Goal: Task Accomplishment & Management: Manage account settings

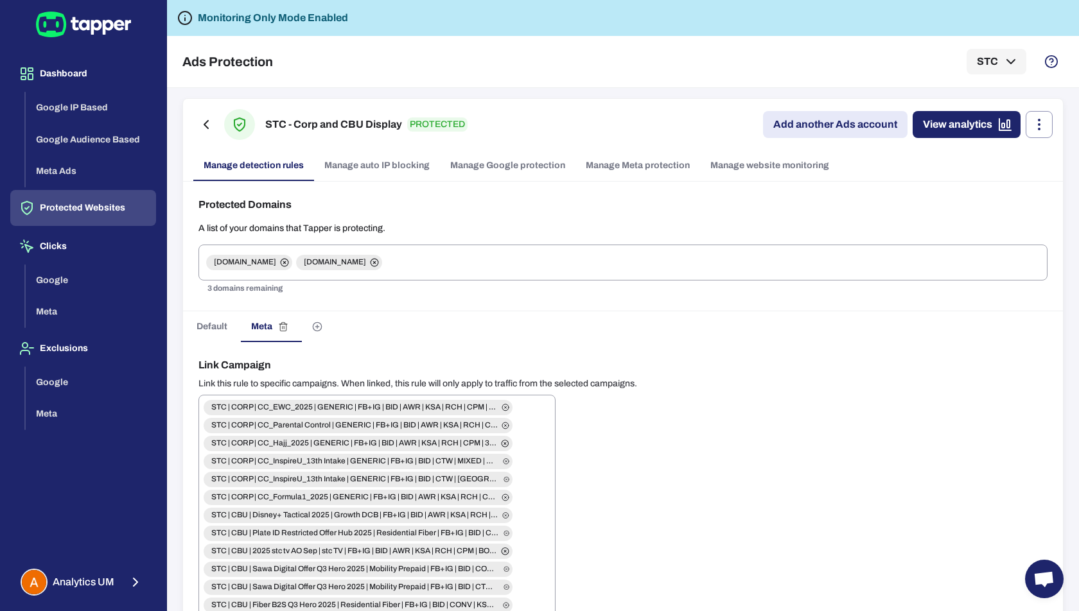
scroll to position [1477, 0]
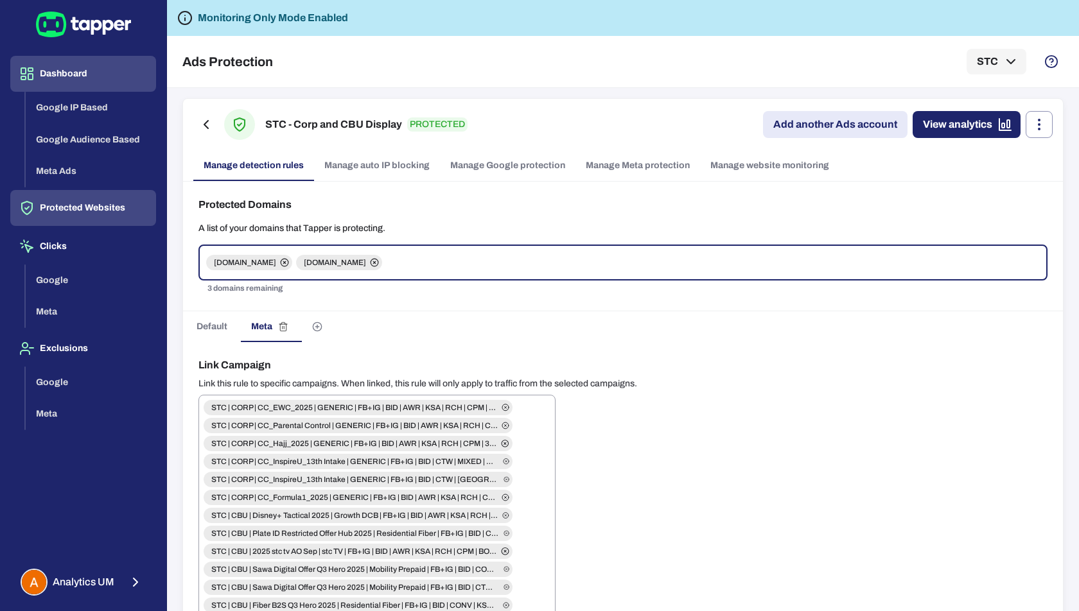
click at [70, 78] on button "Dashboard" at bounding box center [83, 74] width 146 height 36
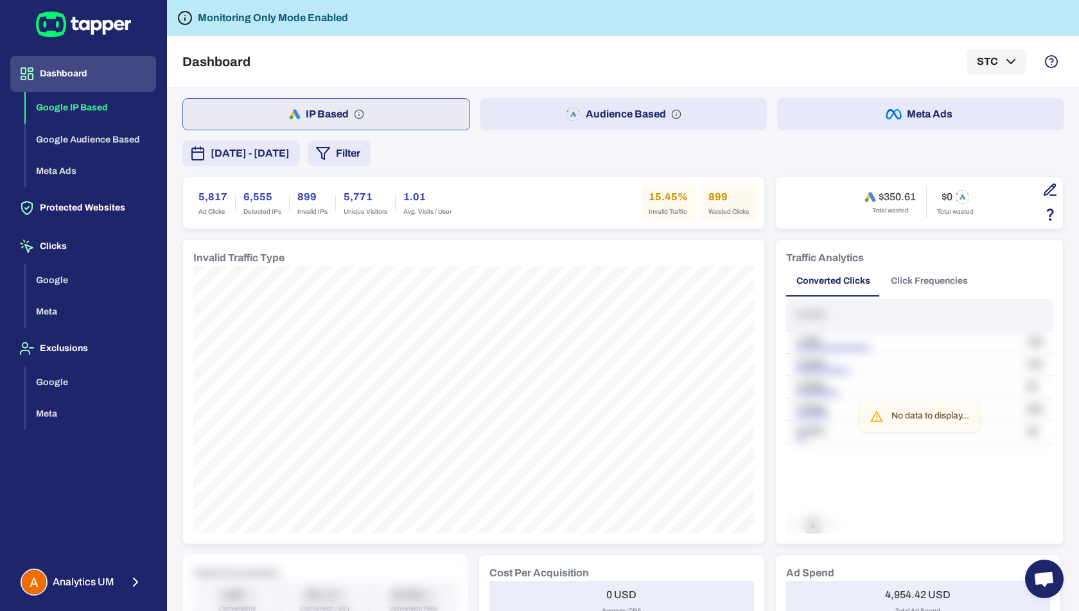
click at [924, 112] on button "Meta Ads" at bounding box center [920, 114] width 286 height 32
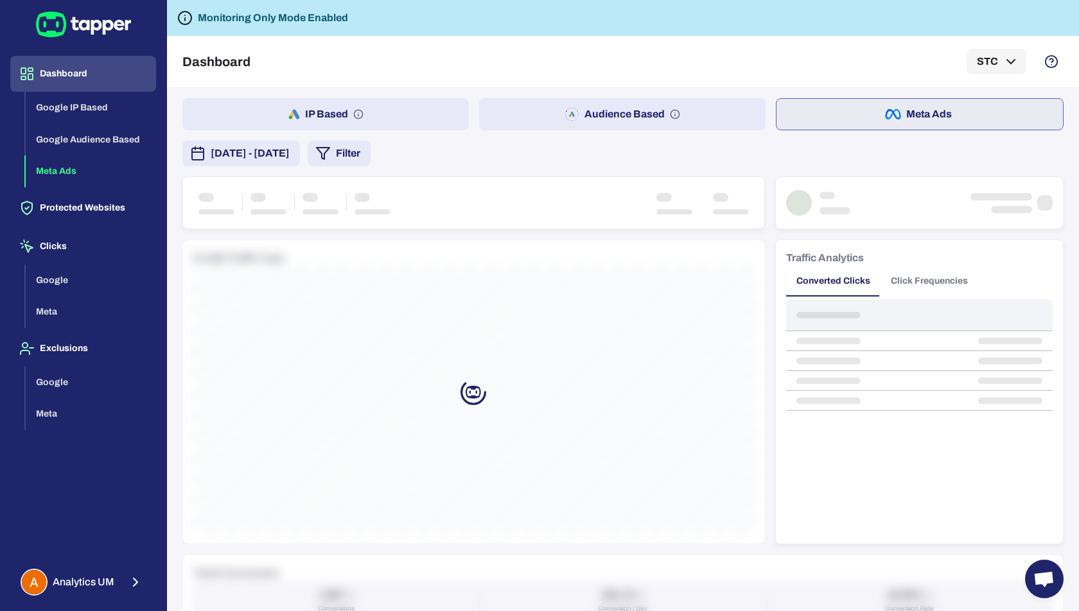
click at [374, 110] on button "IP Based" at bounding box center [325, 114] width 286 height 32
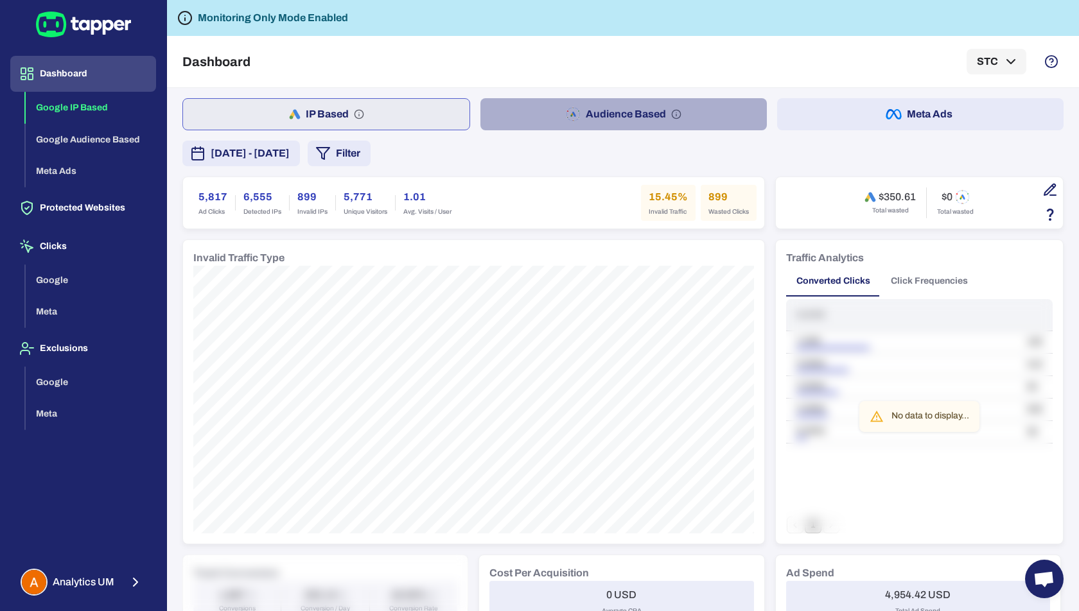
click at [586, 112] on button "Audience Based" at bounding box center [623, 114] width 286 height 32
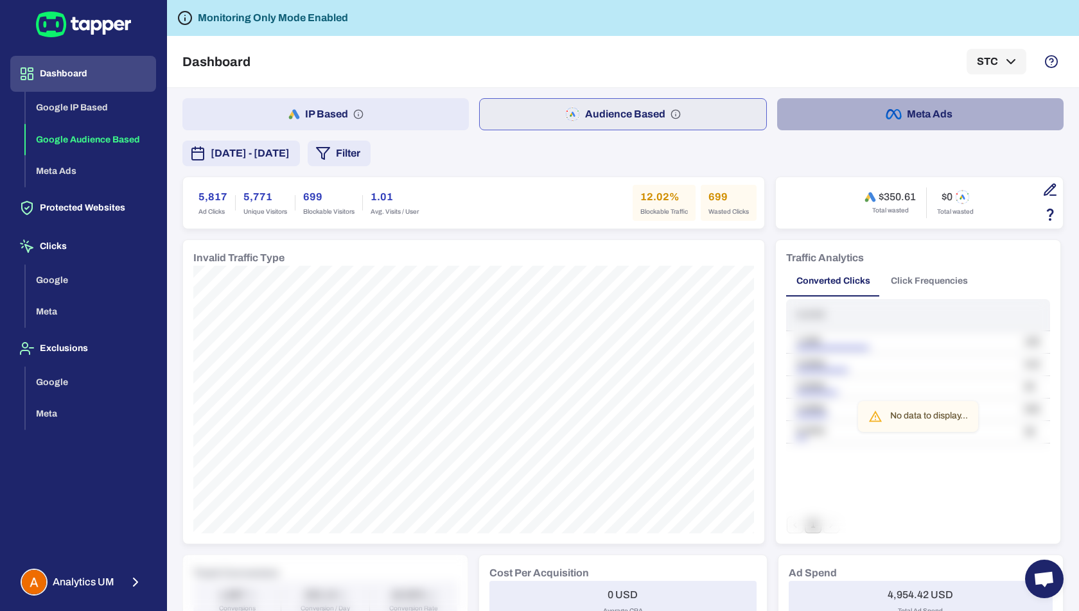
click at [905, 123] on button "Meta Ads" at bounding box center [920, 114] width 286 height 32
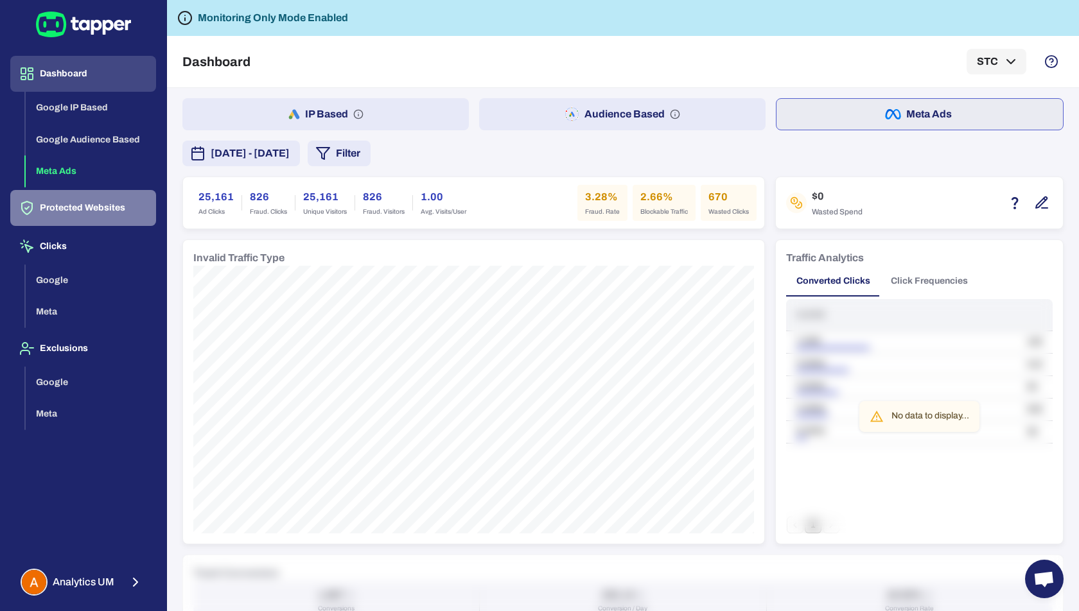
click at [83, 203] on button "Protected Websites" at bounding box center [83, 208] width 146 height 36
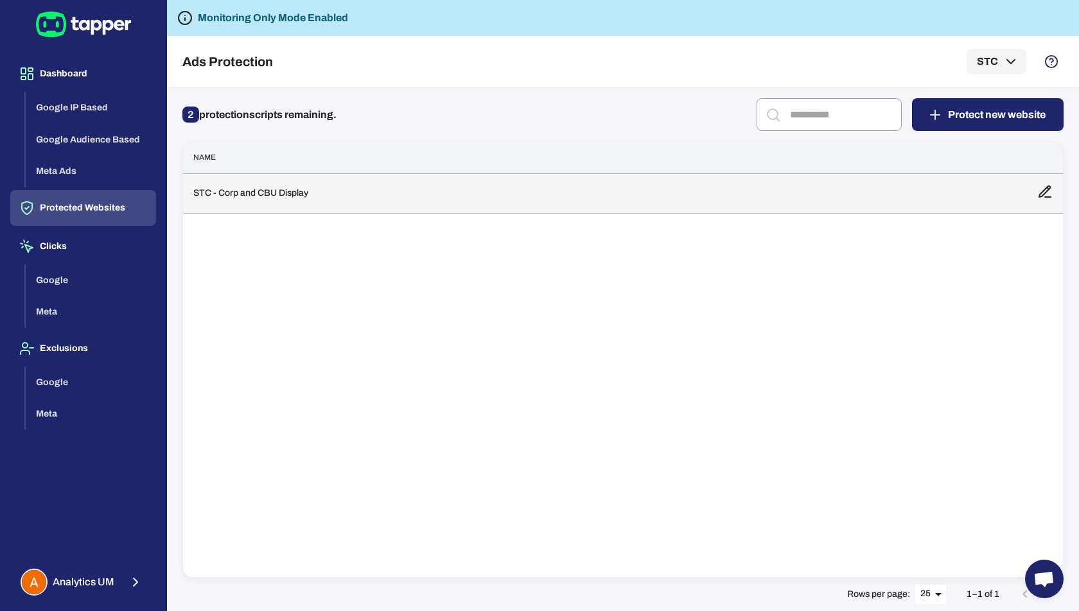
click at [241, 201] on td "STC - Corp and CBU Display" at bounding box center [605, 193] width 844 height 40
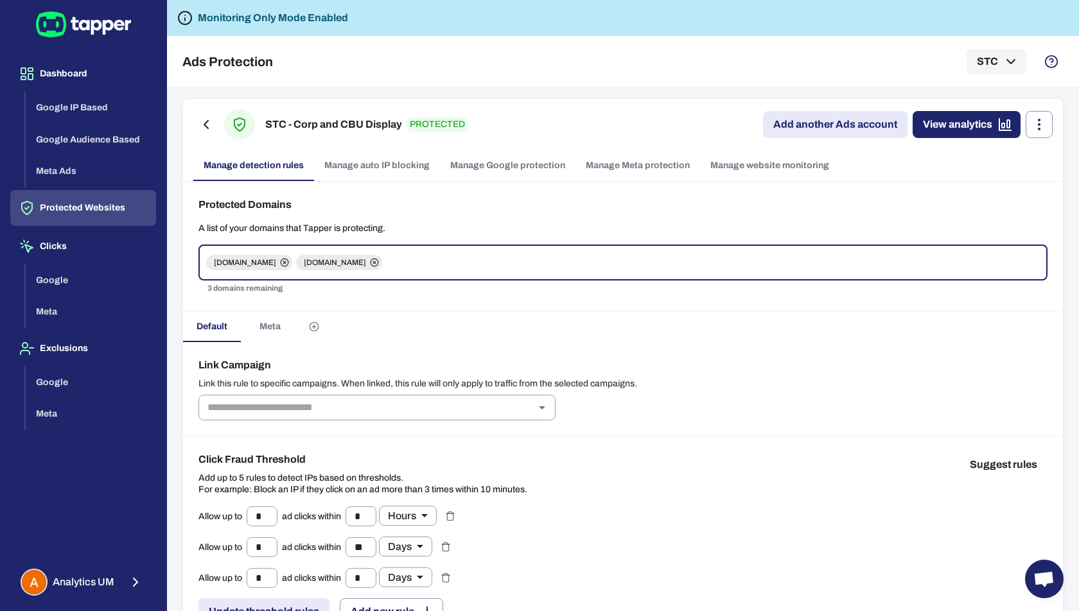
scroll to position [34, 0]
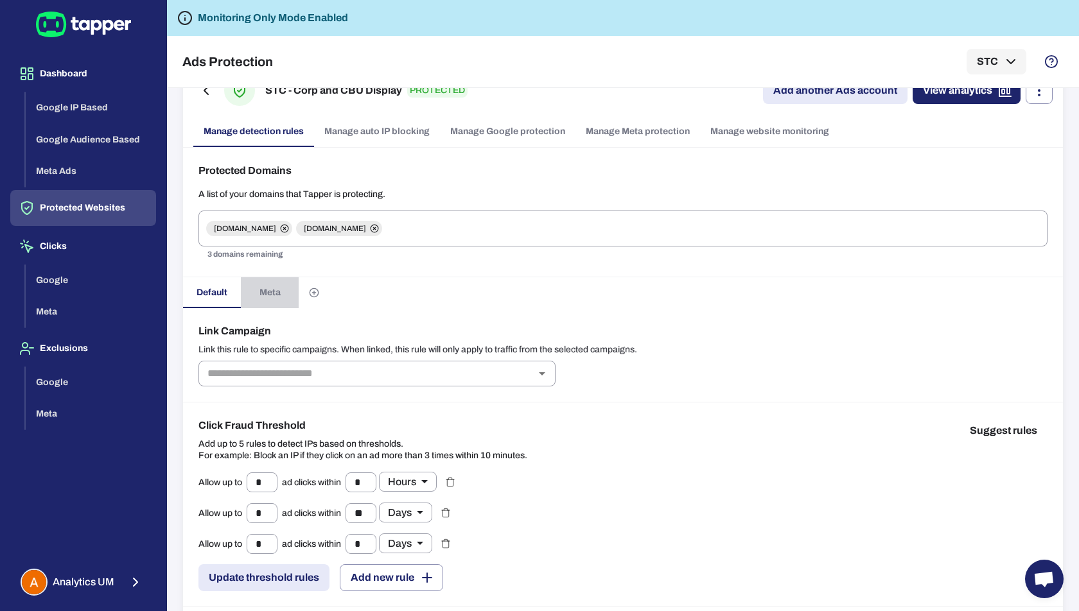
click at [263, 296] on span "Meta" at bounding box center [269, 293] width 21 height 12
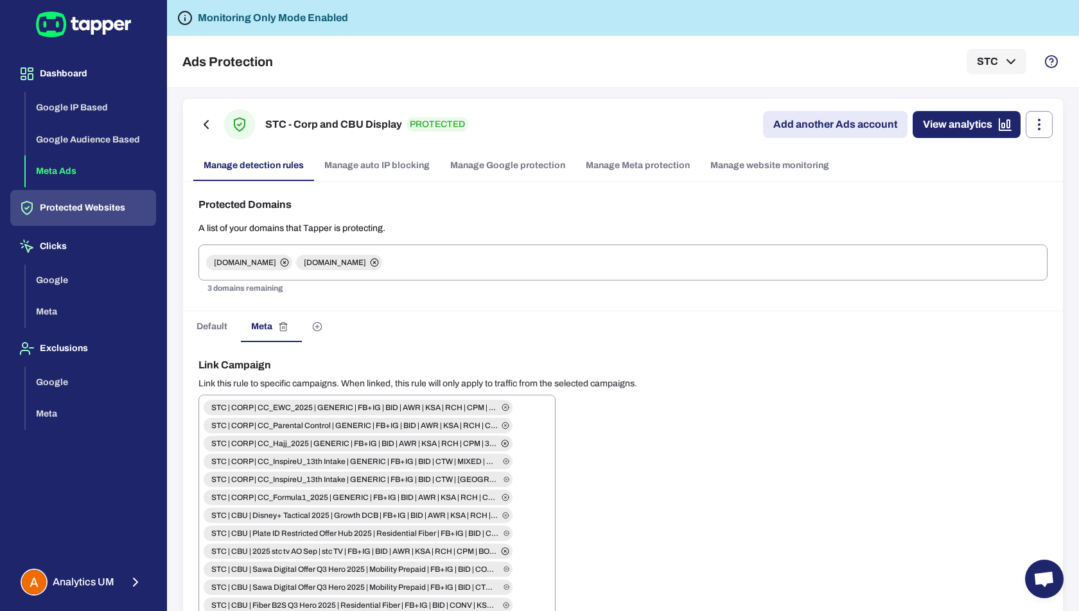
click at [63, 165] on button "Meta Ads" at bounding box center [91, 171] width 130 height 32
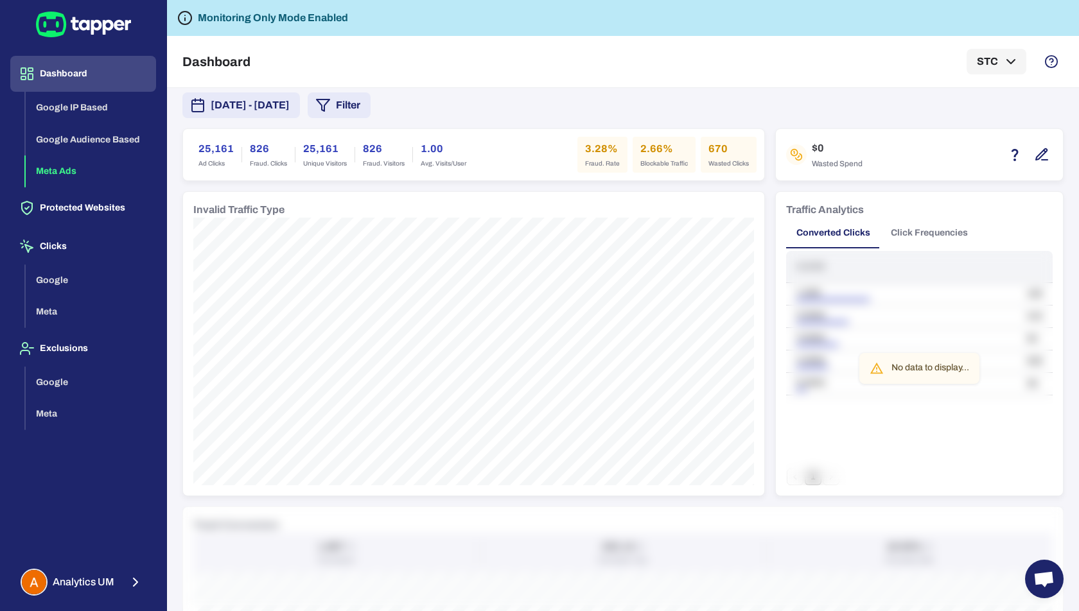
scroll to position [51, 0]
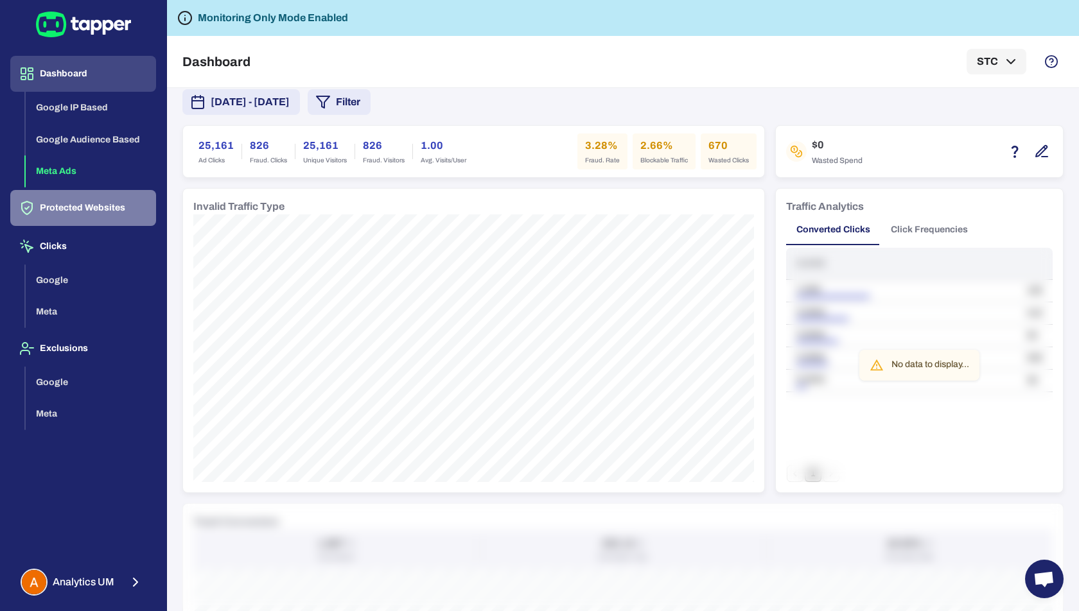
click at [79, 217] on button "Protected Websites" at bounding box center [83, 208] width 146 height 36
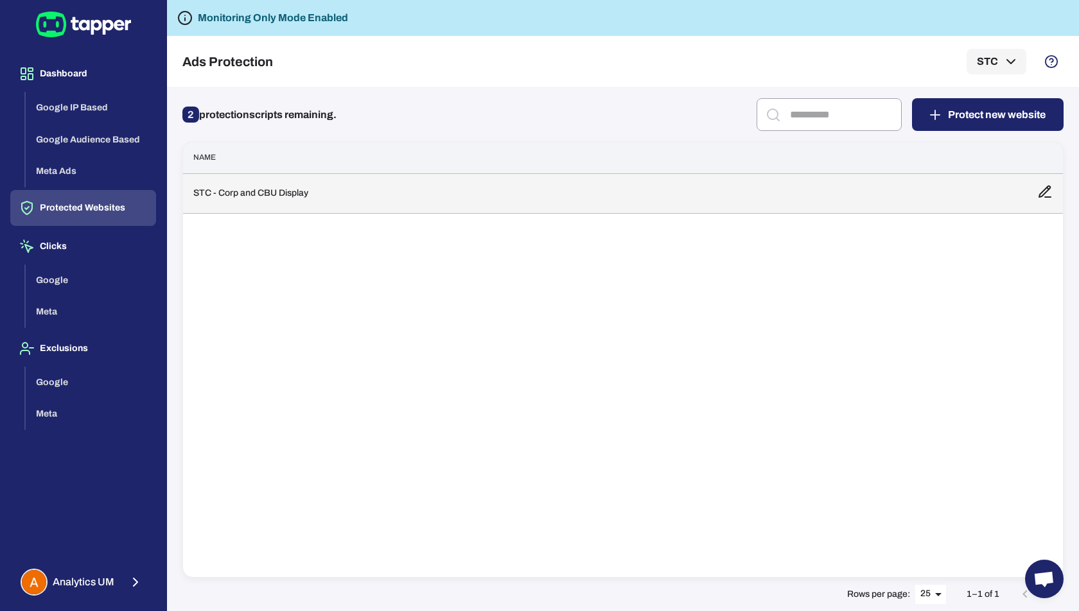
click at [281, 196] on td "STC - Corp and CBU Display" at bounding box center [605, 193] width 844 height 40
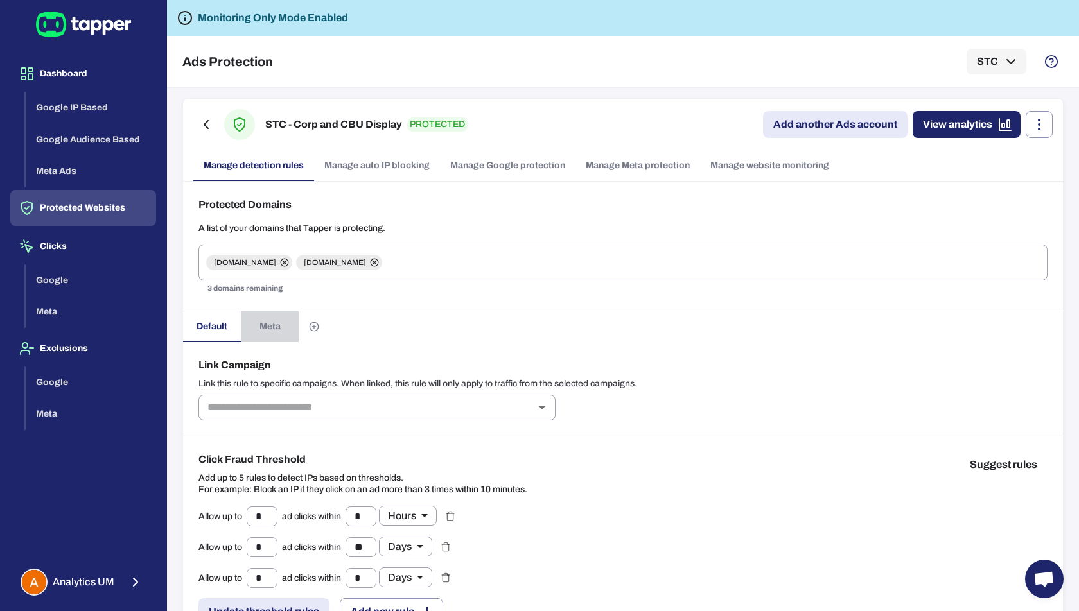
click at [269, 329] on span "Meta" at bounding box center [269, 327] width 21 height 12
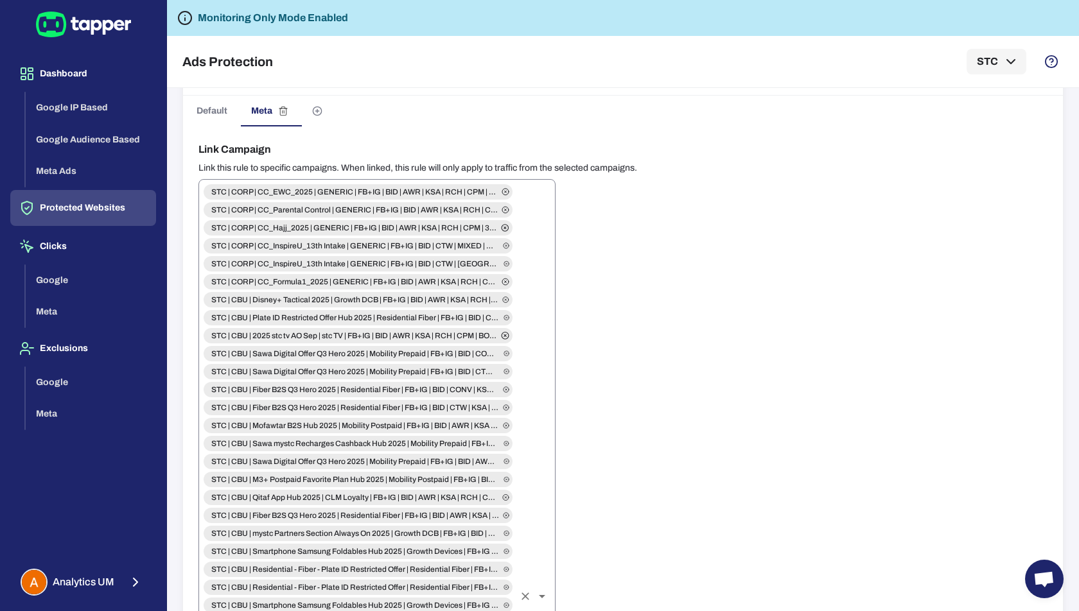
scroll to position [178, 0]
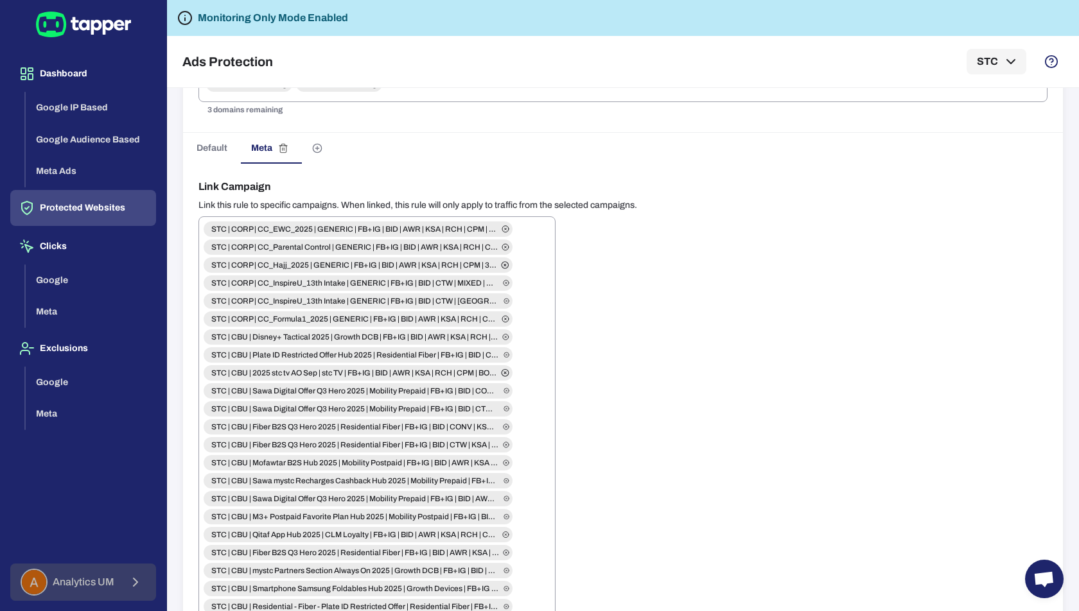
click at [116, 580] on button "Analytics UM" at bounding box center [83, 582] width 146 height 37
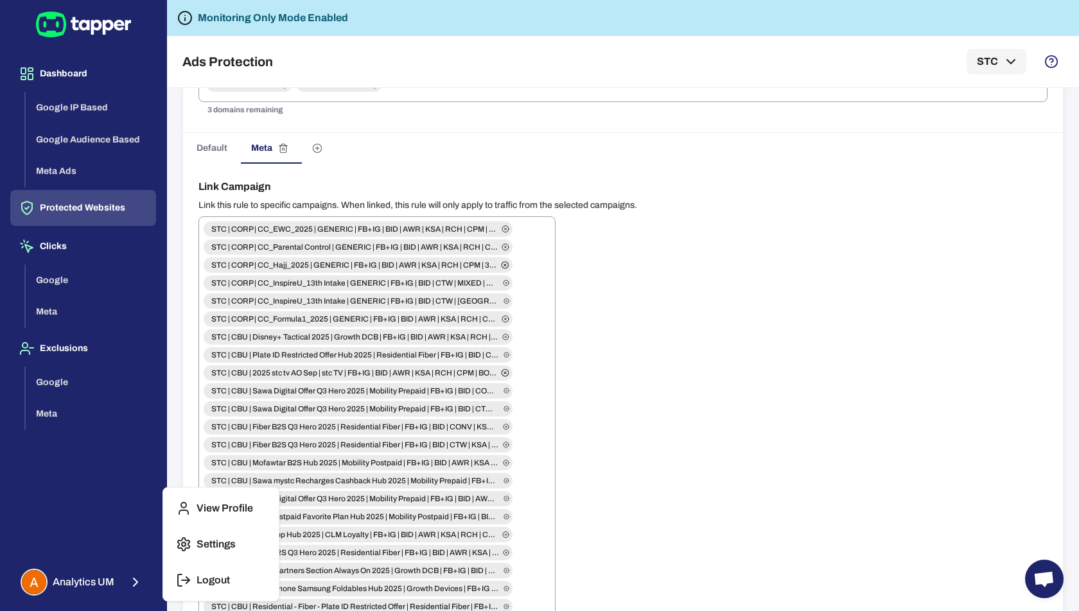
click at [196, 585] on p "Logout" at bounding box center [212, 580] width 33 height 13
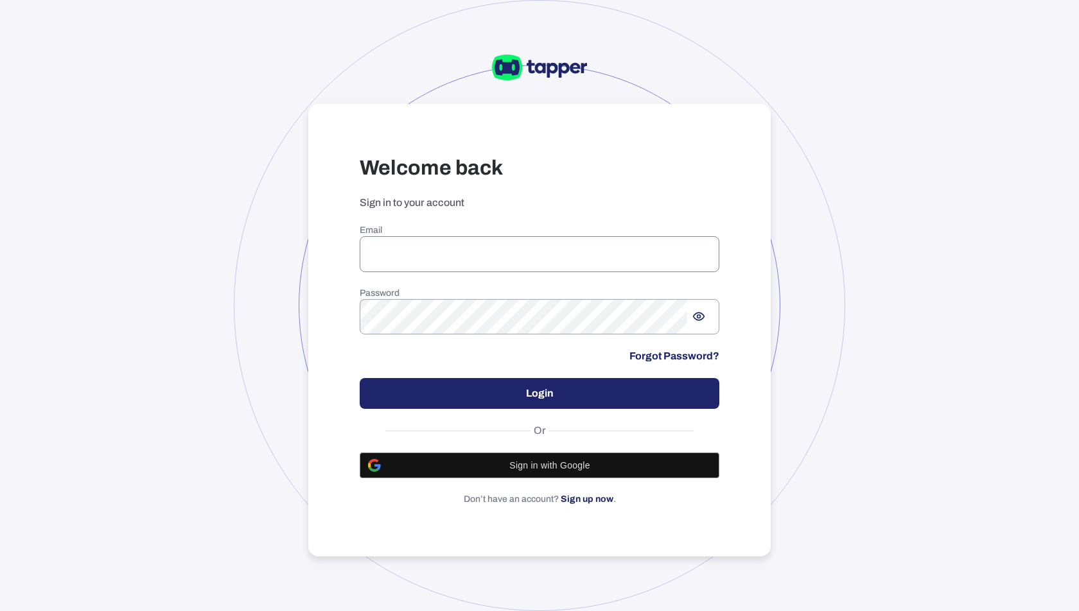
click at [449, 253] on input "email" at bounding box center [540, 254] width 360 height 36
type input "**********"
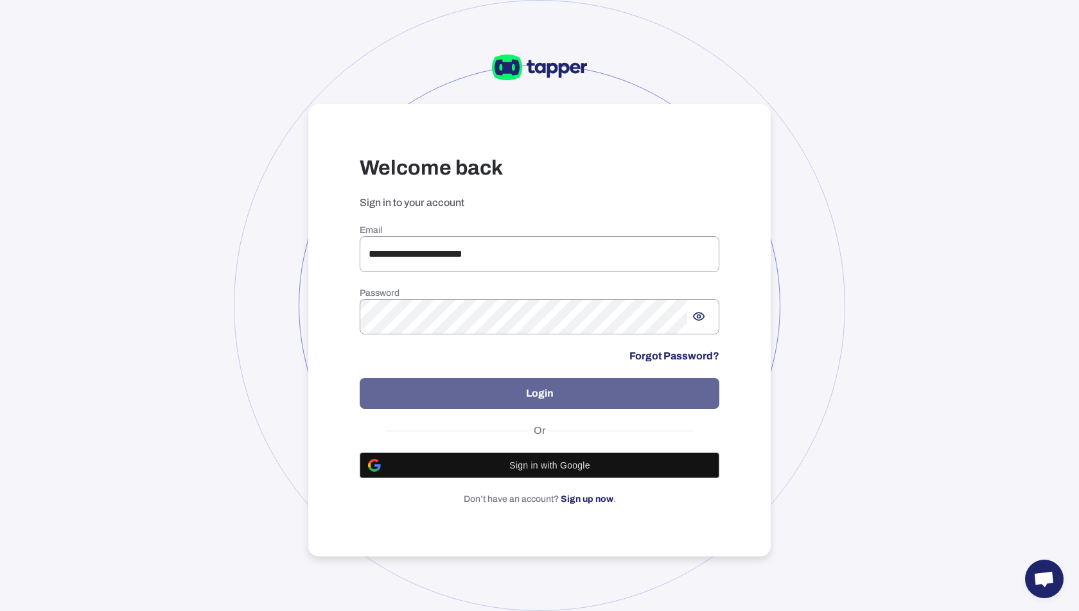
click at [541, 388] on button "Login" at bounding box center [540, 393] width 360 height 31
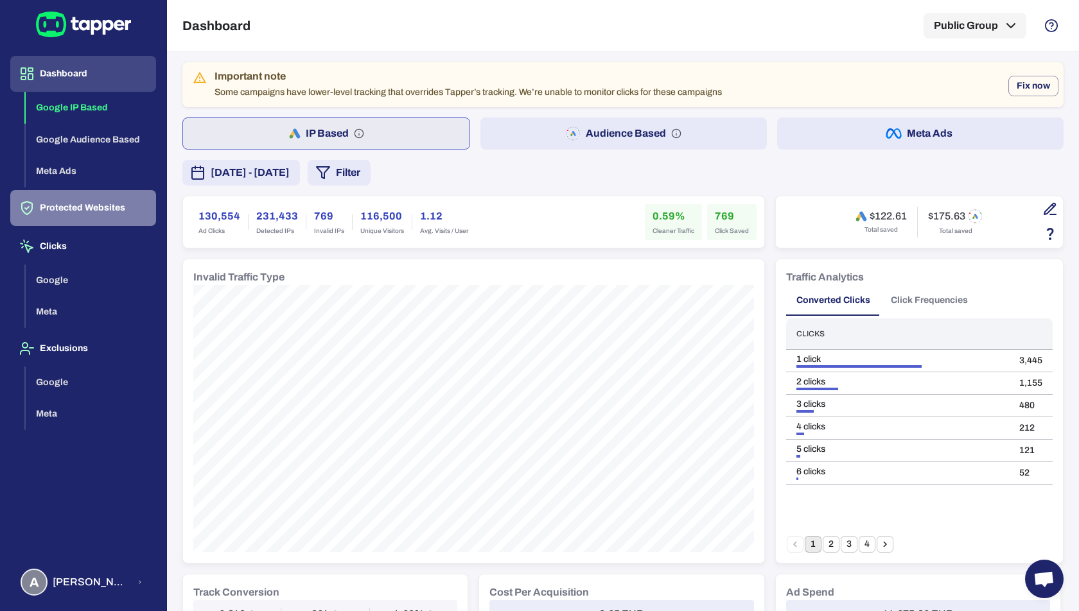
click at [81, 206] on button "Protected Websites" at bounding box center [83, 208] width 146 height 36
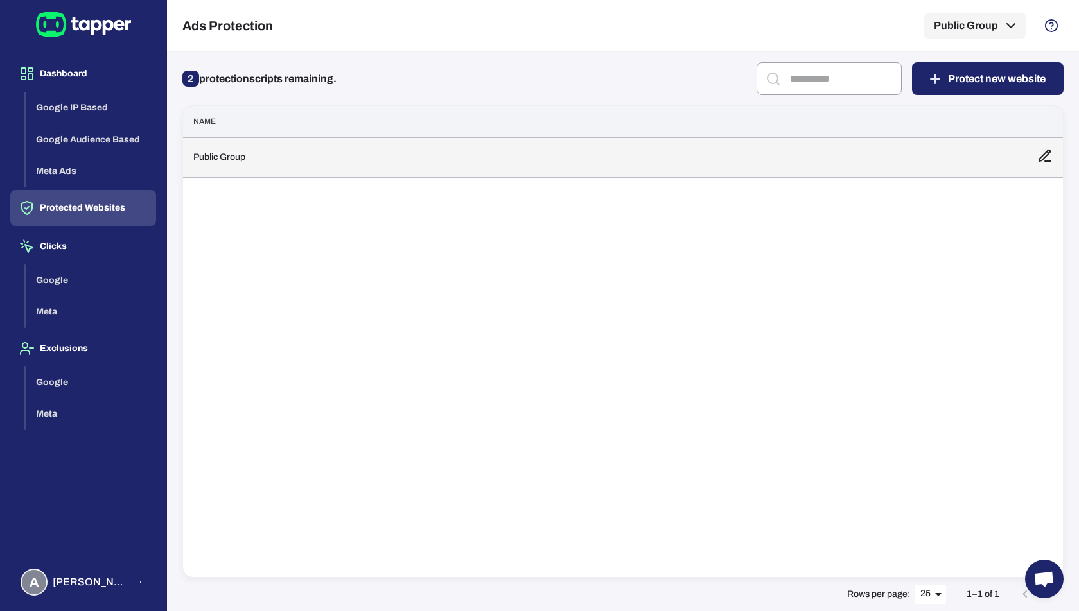
click at [315, 161] on td "Public Group" at bounding box center [605, 157] width 844 height 40
